Goal: Communication & Community: Answer question/provide support

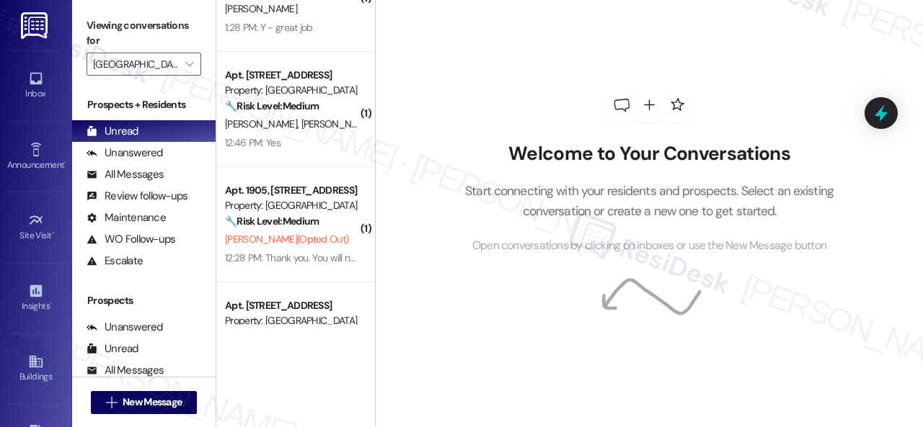
scroll to position [135, 0]
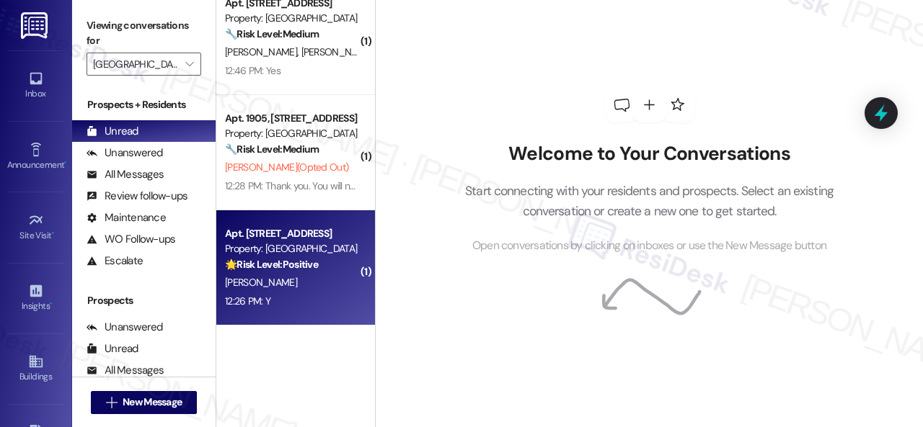
click at [324, 285] on div "[PERSON_NAME]" at bounding box center [291, 283] width 136 height 18
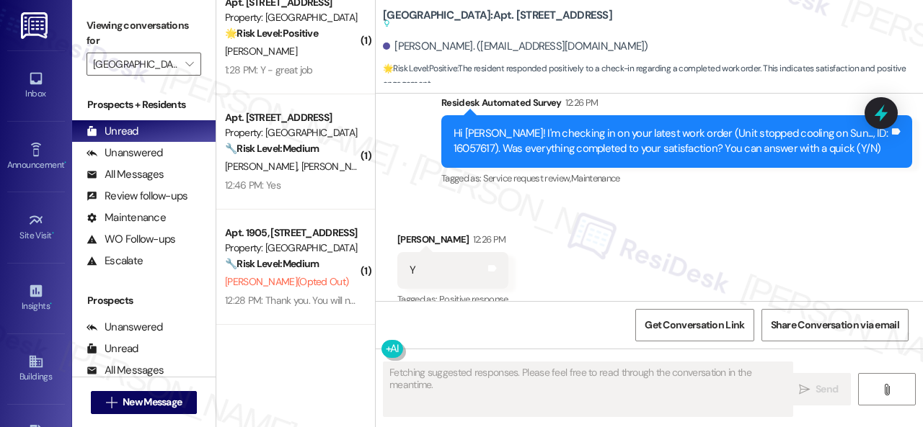
scroll to position [20, 0]
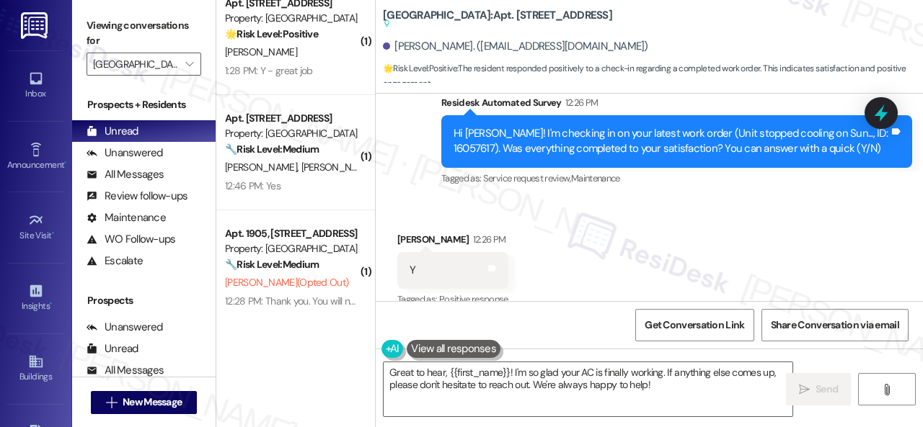
click at [423, 321] on div "Get Conversation Link Share Conversation via email" at bounding box center [648, 325] width 547 height 48
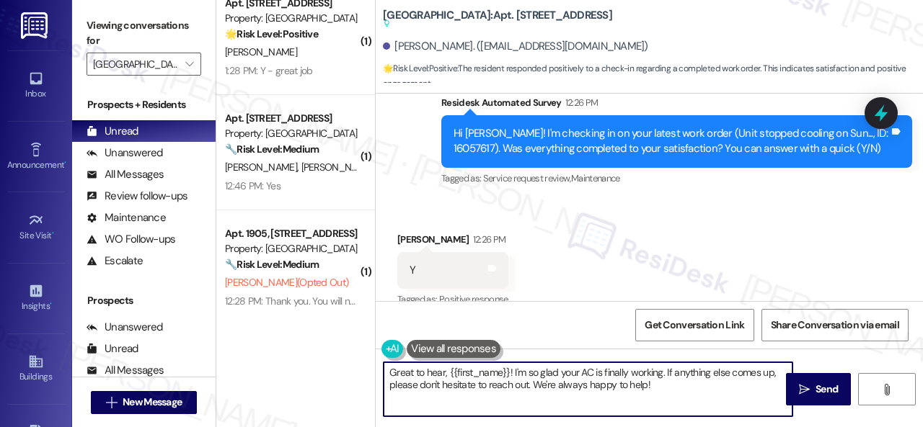
drag, startPoint x: 656, startPoint y: 386, endPoint x: 332, endPoint y: 371, distance: 324.6
click at [332, 371] on div "( 1 ) Apt. [STREET_ADDRESS] Property: [GEOGRAPHIC_DATA] 🌟 Risk Level: Positive …" at bounding box center [569, 213] width 706 height 427
paste textarea "lad to hear that everything is all set! If {{property}} met your expectations, …"
type textarea "Glad to hear that everything is all set! If {{property}} met your expectations,…"
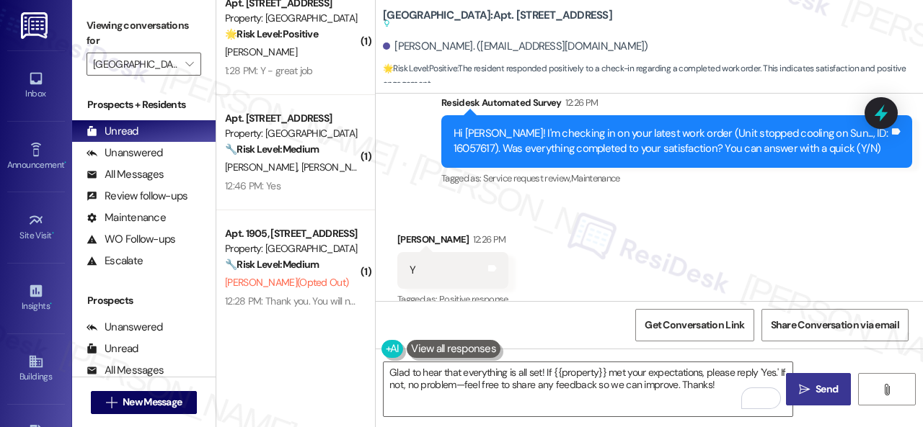
click at [819, 396] on span "Send" at bounding box center [826, 389] width 22 height 15
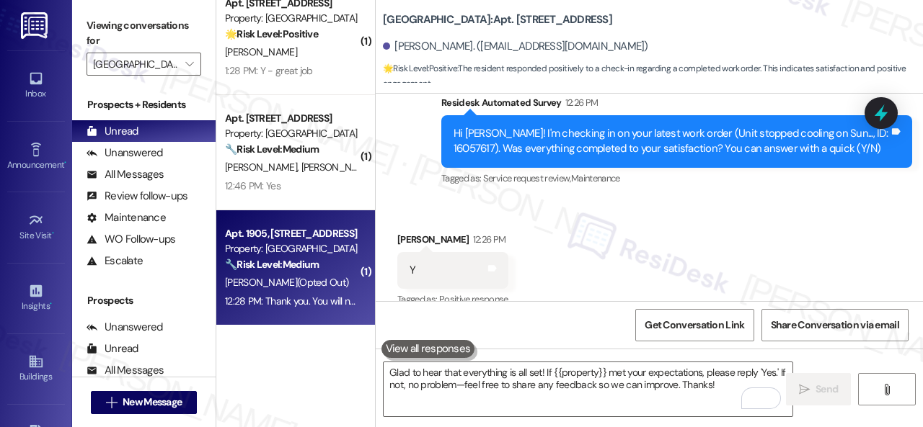
click at [336, 265] on div "🔧 Risk Level: Medium The resident replied 'STOP', indicating they want to opt o…" at bounding box center [291, 264] width 133 height 15
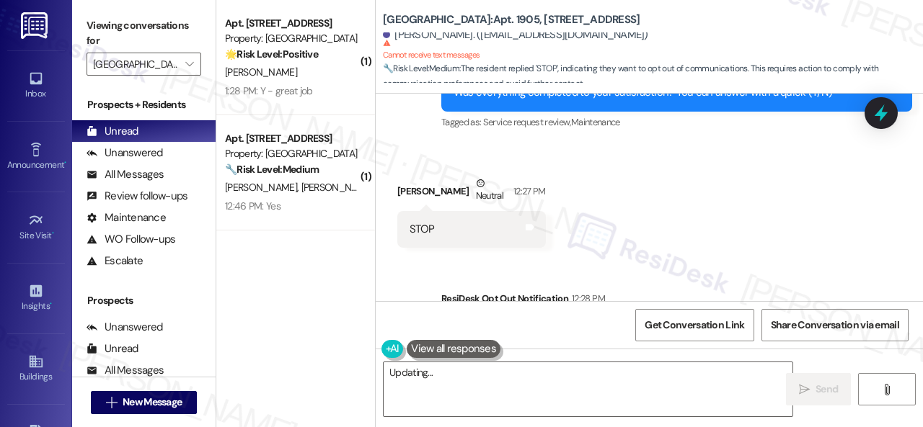
scroll to position [13364, 0]
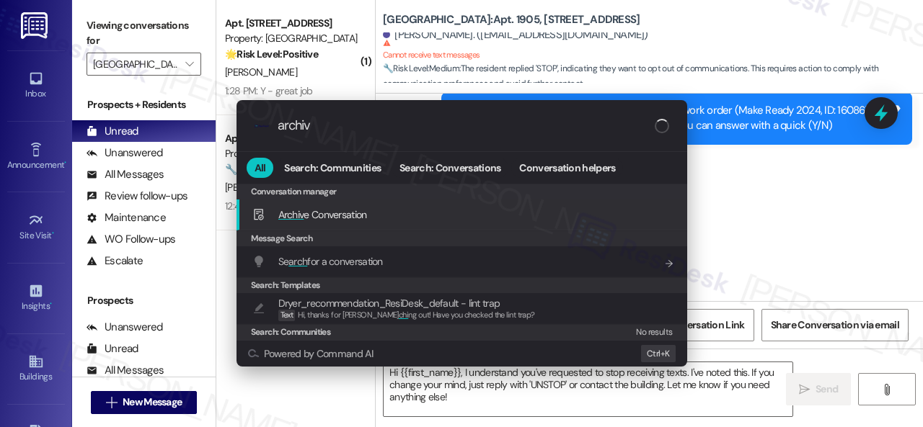
type input "archive"
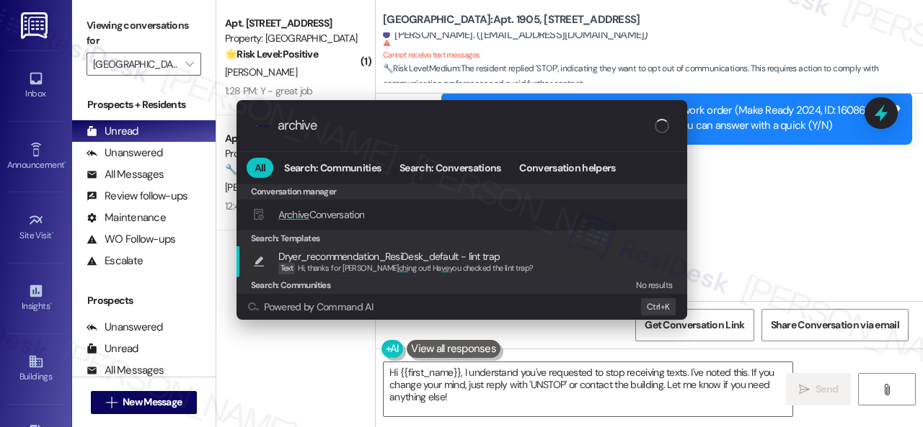
click at [334, 208] on span "Archive Conversation" at bounding box center [321, 214] width 86 height 13
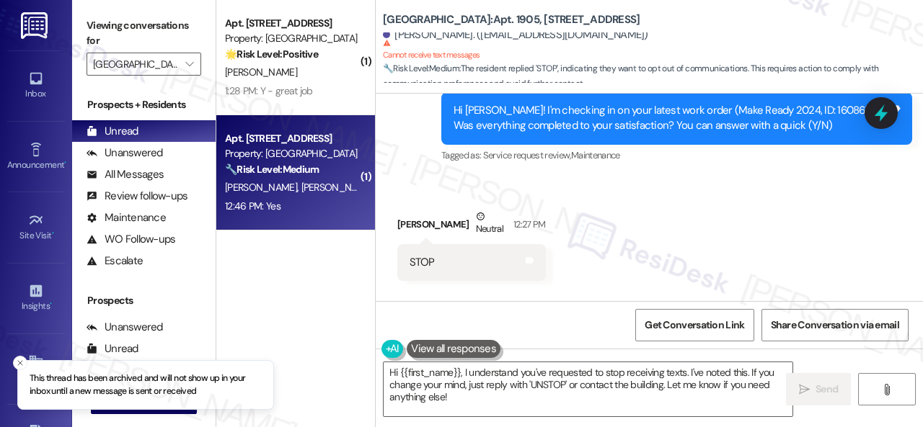
click at [356, 198] on div "12:46 PM: Yes 12:46 PM: Yes" at bounding box center [291, 206] width 136 height 18
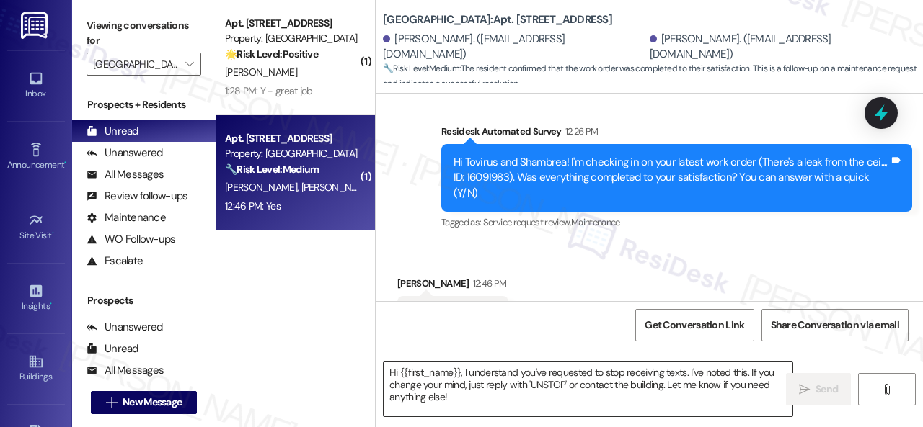
scroll to position [3500, 0]
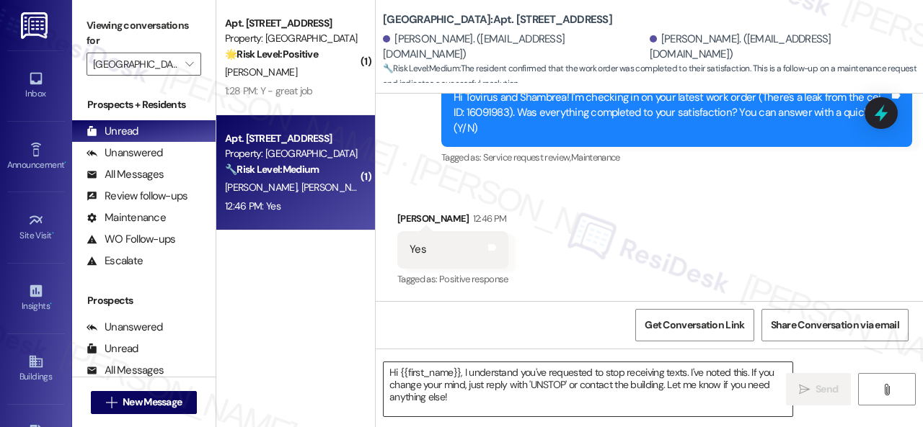
click at [528, 386] on textarea "Hi {{first_name}}, I understand you've requested to stop receiving texts. I've …" at bounding box center [587, 390] width 409 height 54
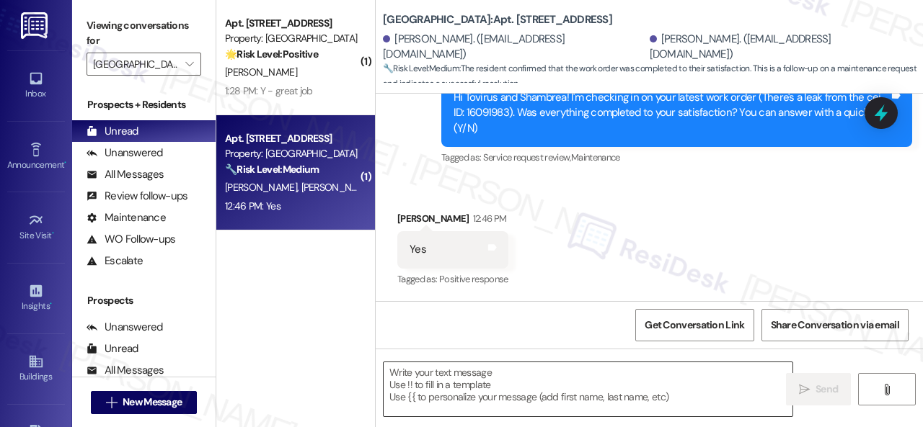
paste textarea "Glad to hear that everything is all set! If {{property}} met your expectations,…"
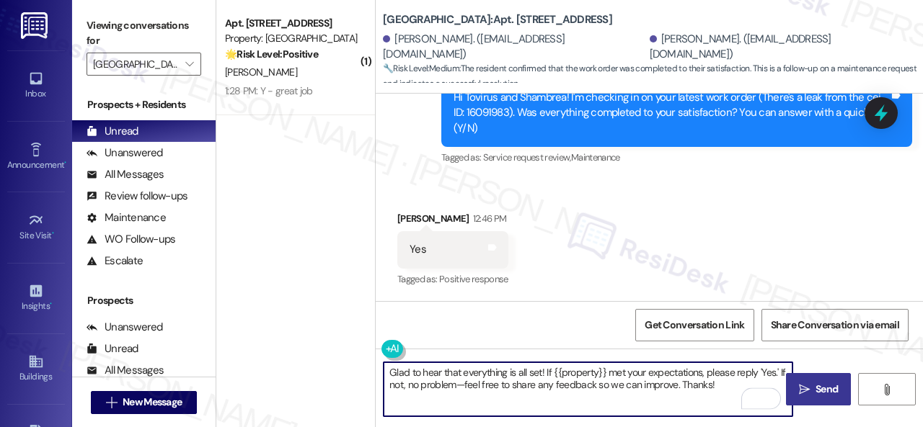
type textarea "Glad to hear that everything is all set! If {{property}} met your expectations,…"
click at [823, 395] on span "Send" at bounding box center [826, 389] width 22 height 15
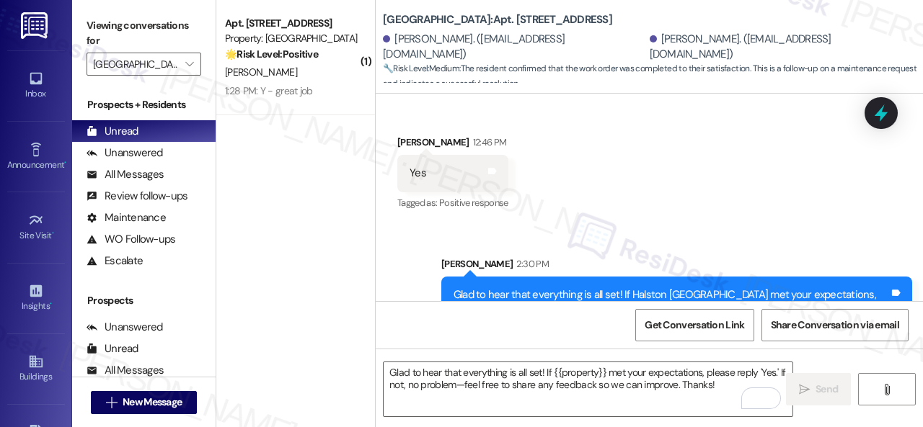
scroll to position [3617, 0]
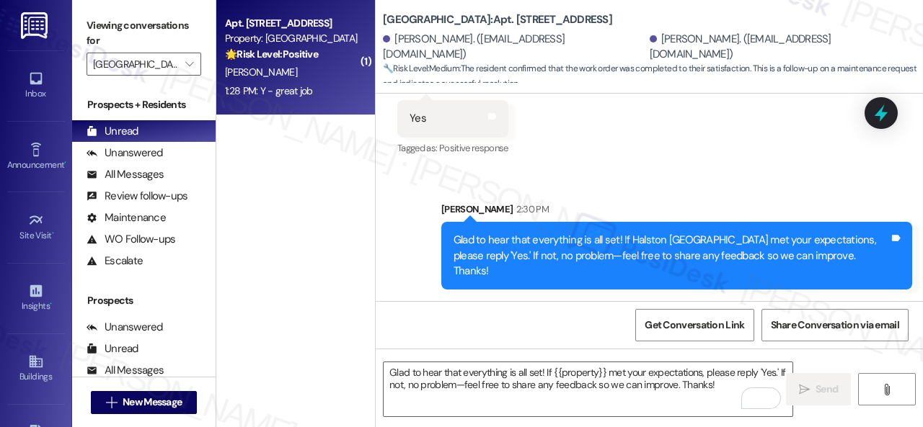
click at [312, 76] on div "[PERSON_NAME]" at bounding box center [291, 72] width 136 height 18
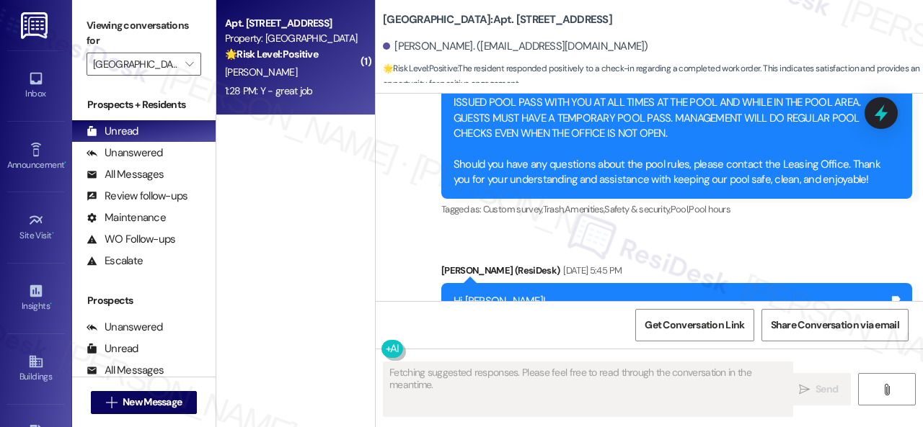
scroll to position [14755, 0]
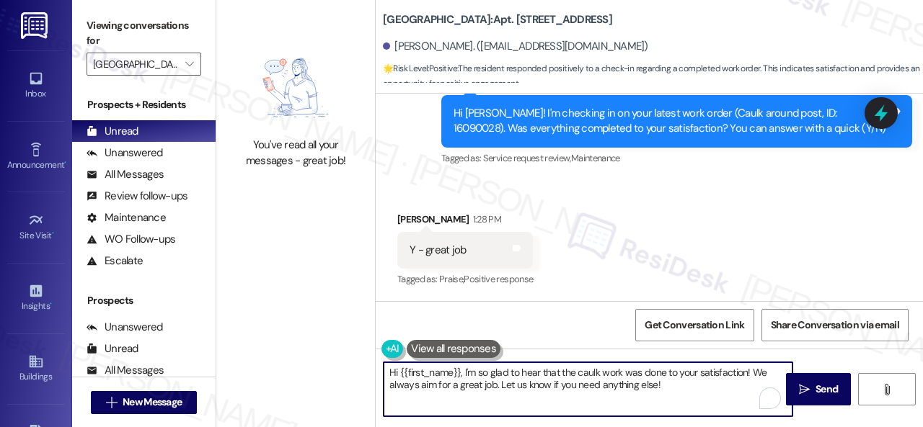
drag, startPoint x: 701, startPoint y: 386, endPoint x: 368, endPoint y: 367, distance: 334.2
click at [304, 365] on div "You've read all your messages - great job! [GEOGRAPHIC_DATA]: Apt. [STREET_ADDR…" at bounding box center [569, 213] width 706 height 427
paste textarea "Glad to hear that everything is all set! If {{property}} met your expectations,…"
type textarea "Glad to hear that everything is all set! If {{property}} met your expectations,…"
click at [815, 391] on span "Send" at bounding box center [826, 389] width 22 height 15
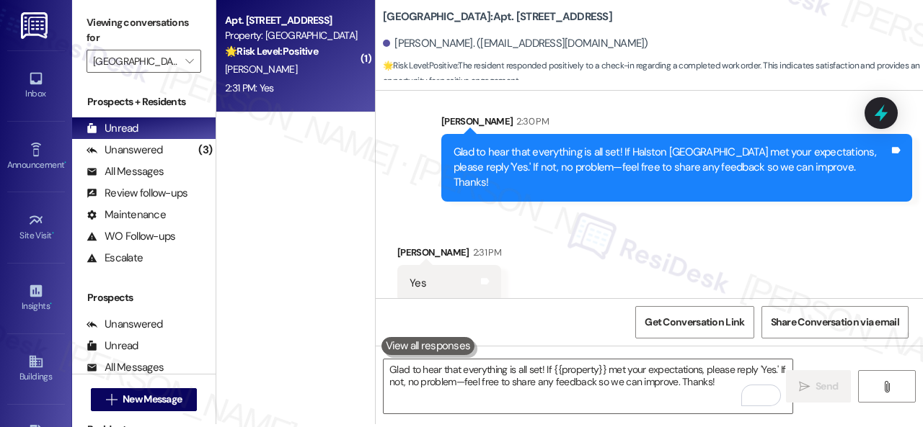
scroll to position [4, 0]
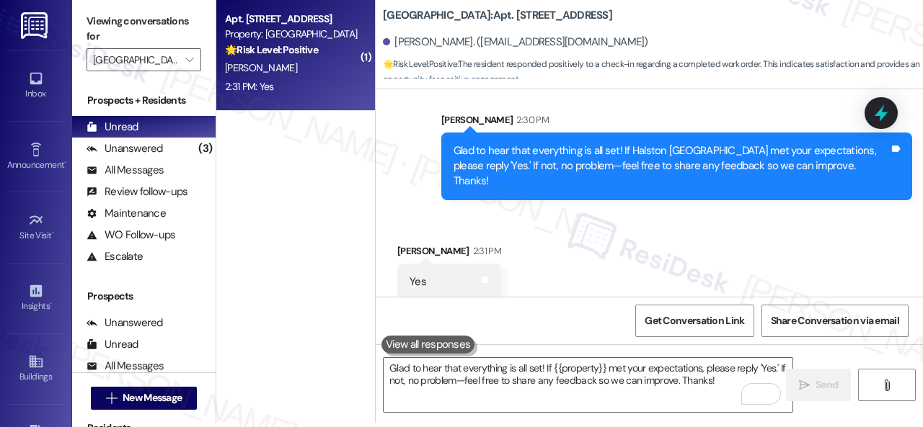
drag, startPoint x: 436, startPoint y: 227, endPoint x: 443, endPoint y: 231, distance: 7.4
click at [436, 233] on div "Received via SMS [PERSON_NAME] 2:31 PM Yes Tags and notes" at bounding box center [448, 272] width 125 height 79
click at [495, 383] on textarea "Glad to hear that everything is all set! If {{property}} met your expectations,…" at bounding box center [587, 385] width 409 height 54
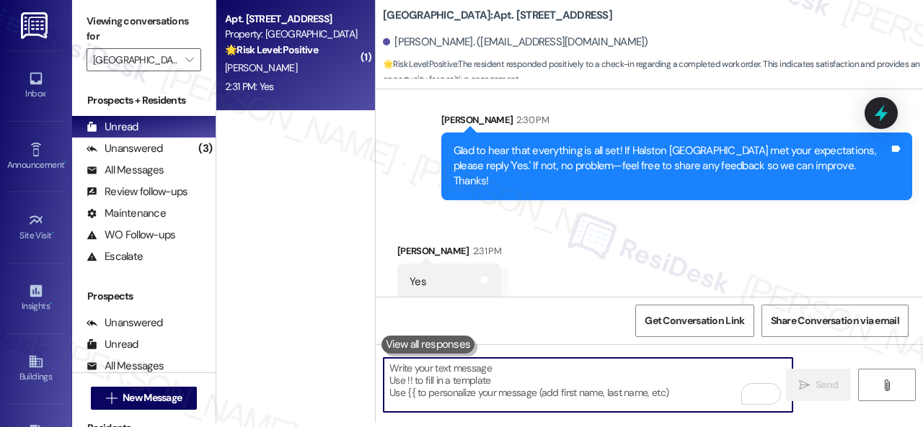
paste textarea "I'm glad you are satisfied with your home. Have you written a review for us bef…"
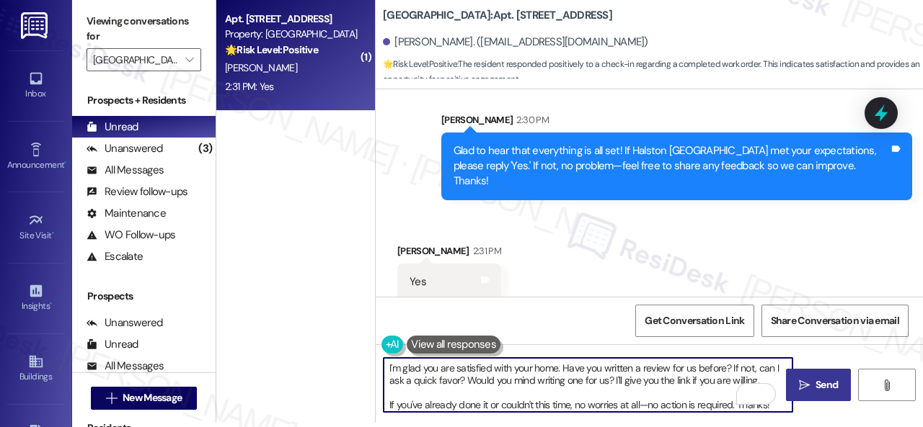
type textarea "I'm glad you are satisfied with your home. Have you written a review for us bef…"
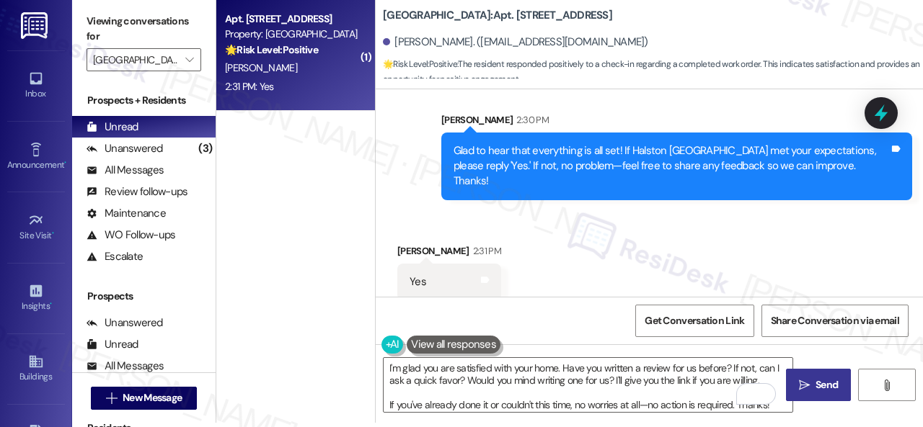
click at [823, 391] on span "Send" at bounding box center [826, 385] width 22 height 15
